Goal: Task Accomplishment & Management: Manage account settings

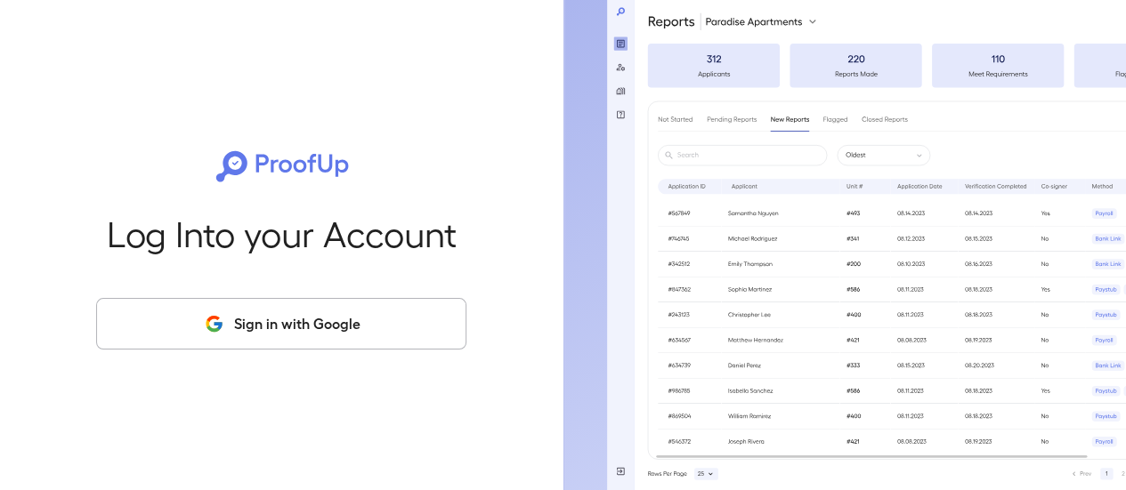
click at [292, 327] on button "Sign in with Google" at bounding box center [281, 324] width 370 height 52
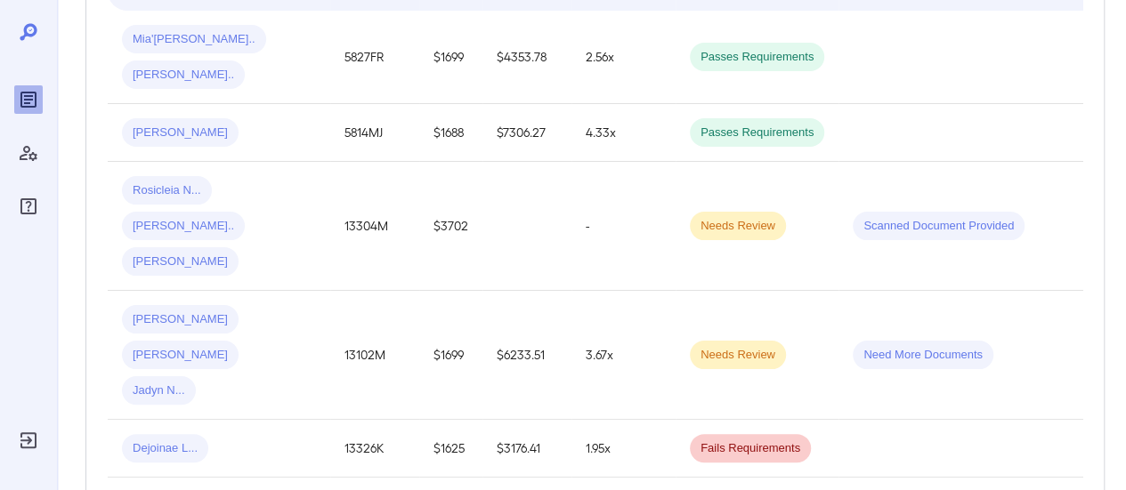
scroll to position [351, 0]
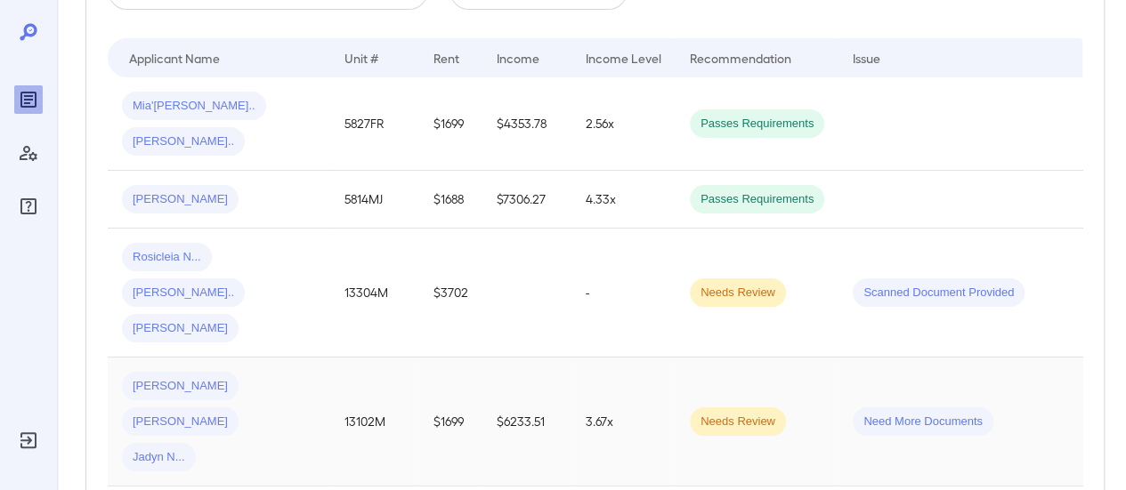
click at [890, 358] on td "Need More Documents" at bounding box center [962, 422] width 247 height 129
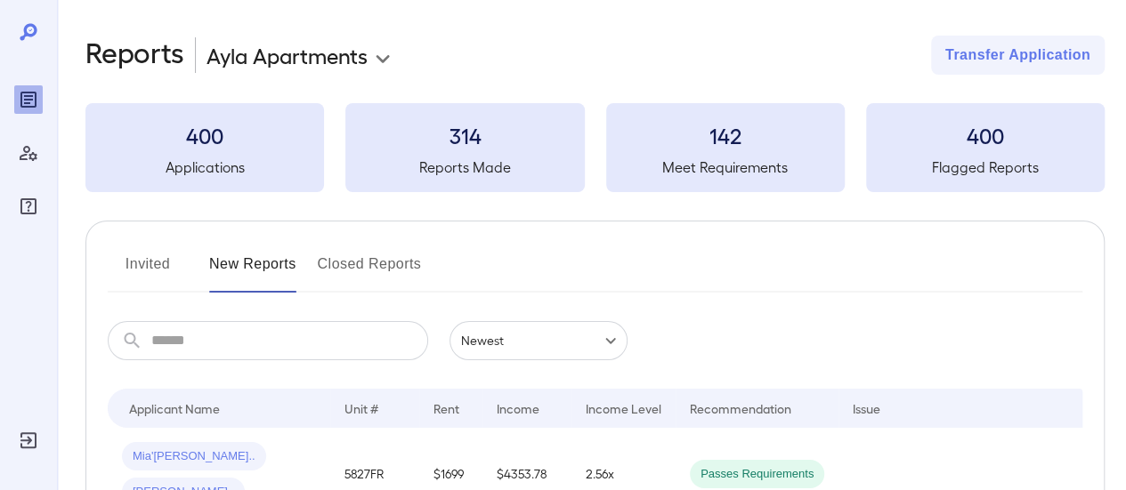
click at [146, 262] on button "Invited" at bounding box center [148, 271] width 80 height 43
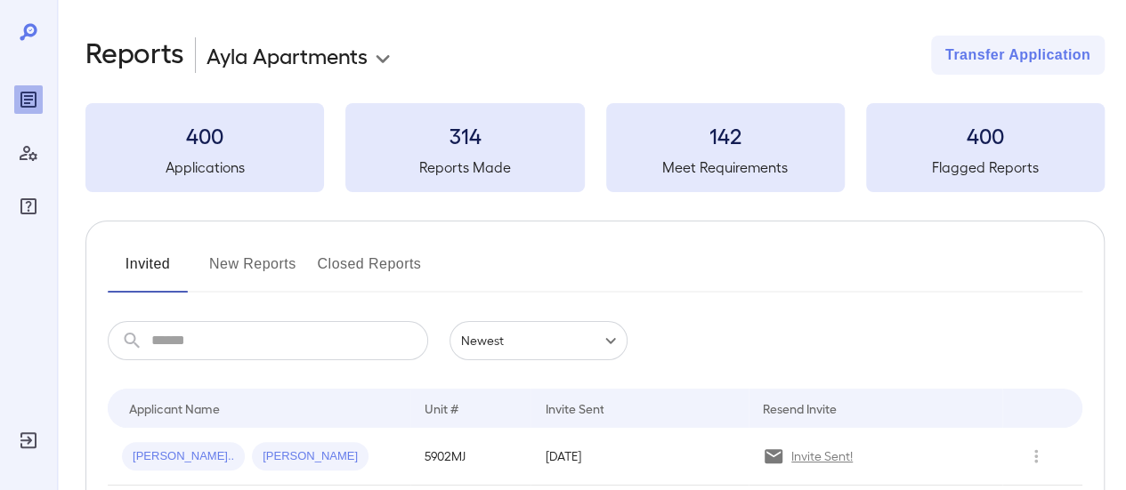
click at [155, 260] on button "Invited" at bounding box center [148, 271] width 80 height 43
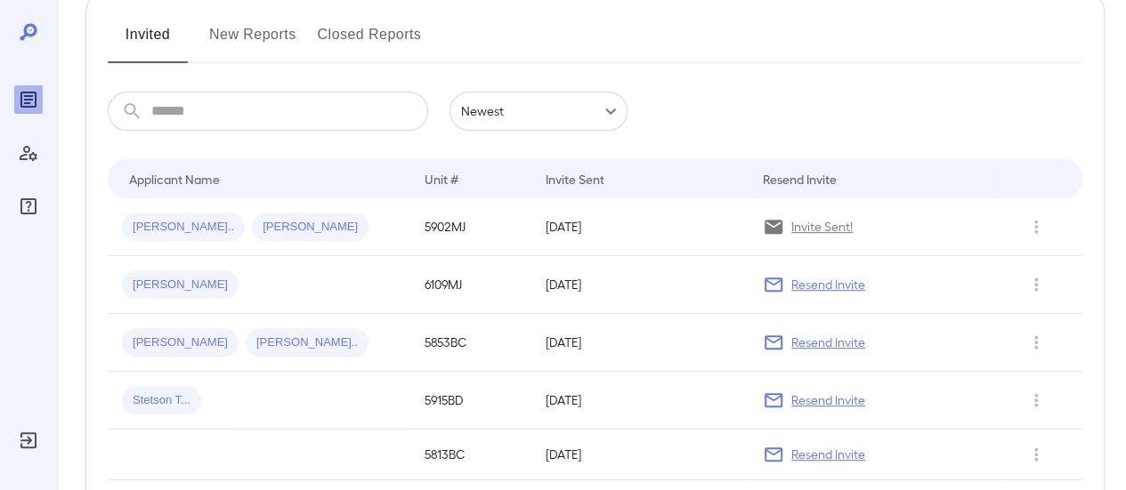
scroll to position [230, 0]
click at [1037, 223] on icon "Row Actions" at bounding box center [1036, 226] width 20 height 21
click at [1040, 261] on li "View Application" at bounding box center [1055, 261] width 141 height 28
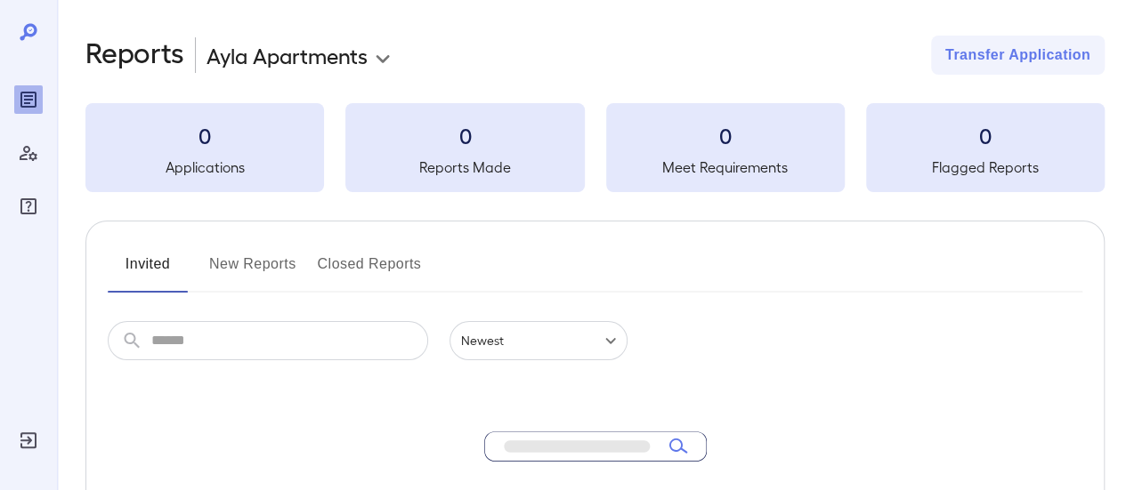
scroll to position [230, 0]
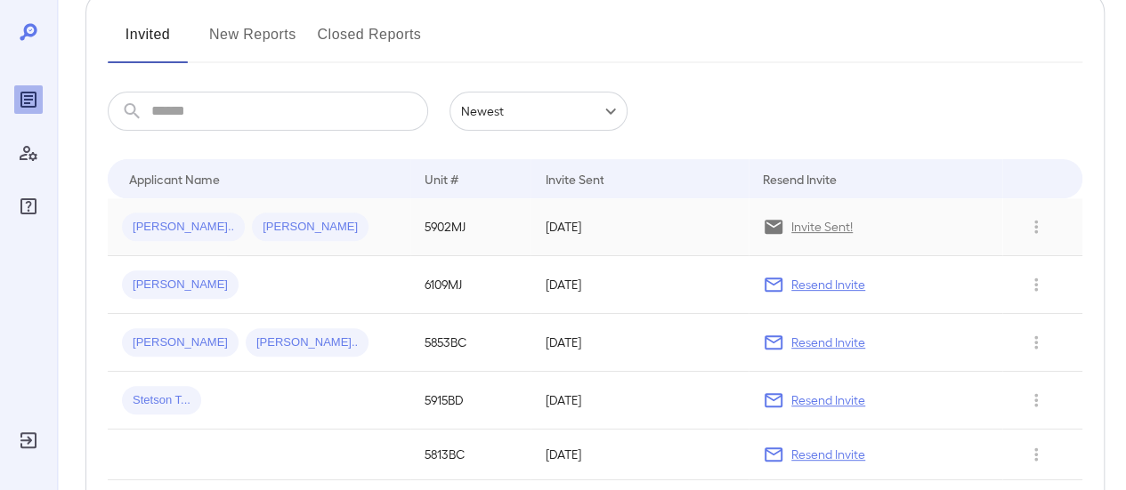
click at [572, 222] on td "[DATE]" at bounding box center [640, 228] width 218 height 58
